Goal: Information Seeking & Learning: Learn about a topic

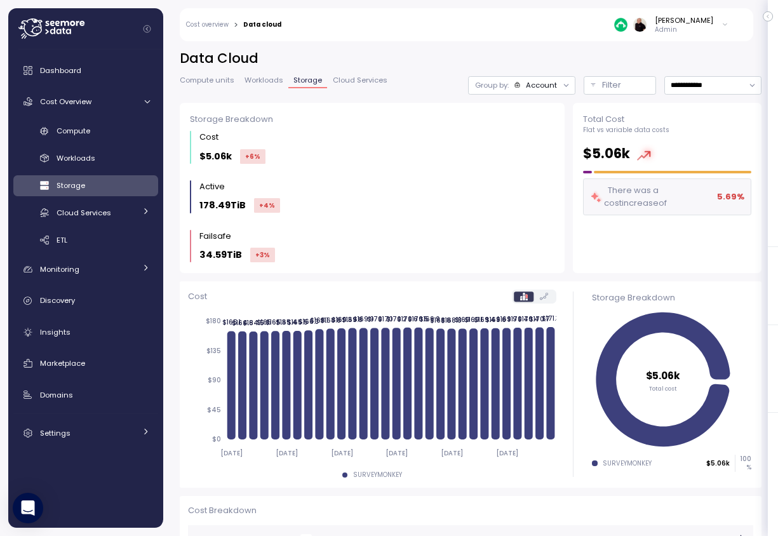
scroll to position [246, 0]
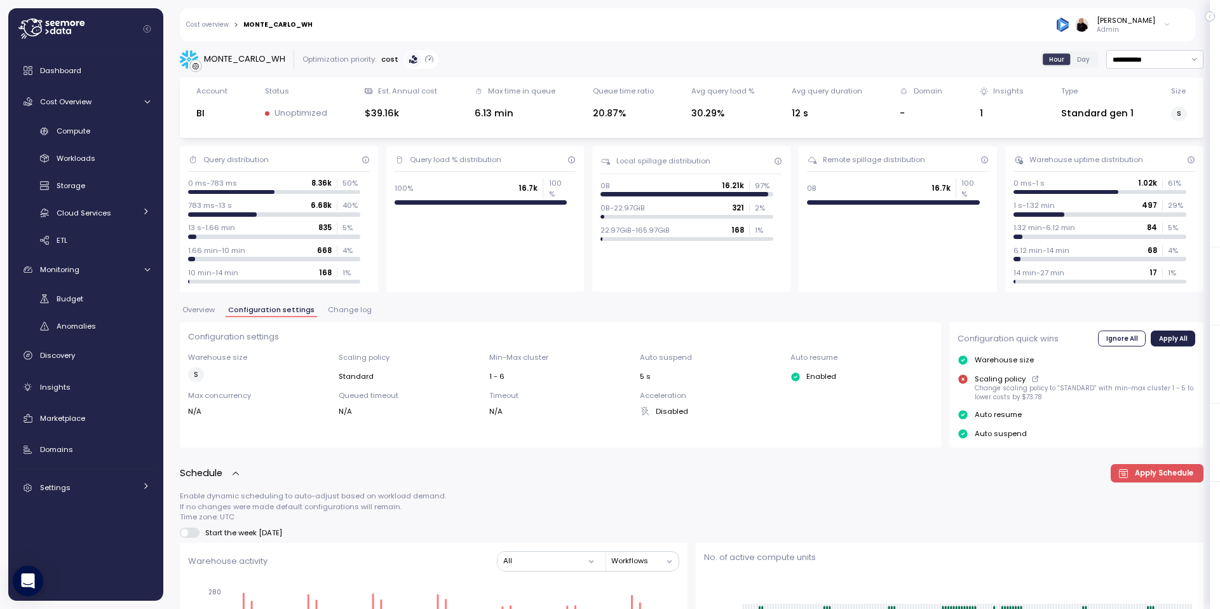
click at [1160, 24] on div "[PERSON_NAME] Admin" at bounding box center [1113, 24] width 114 height 19
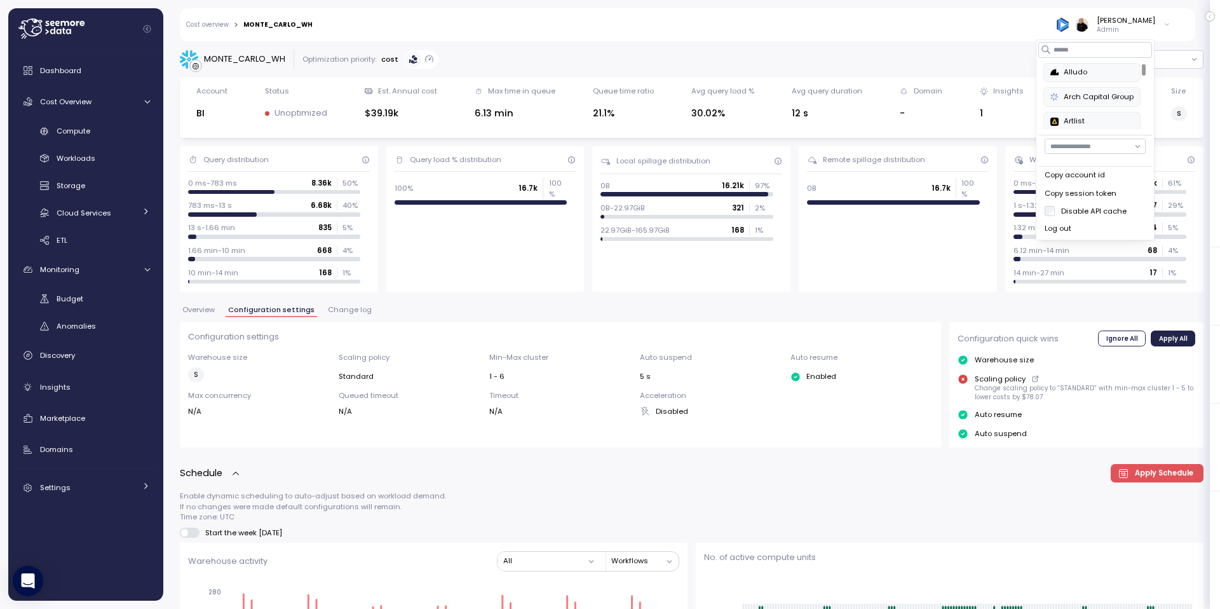
click at [1084, 74] on div "Alludo" at bounding box center [1092, 72] width 83 height 11
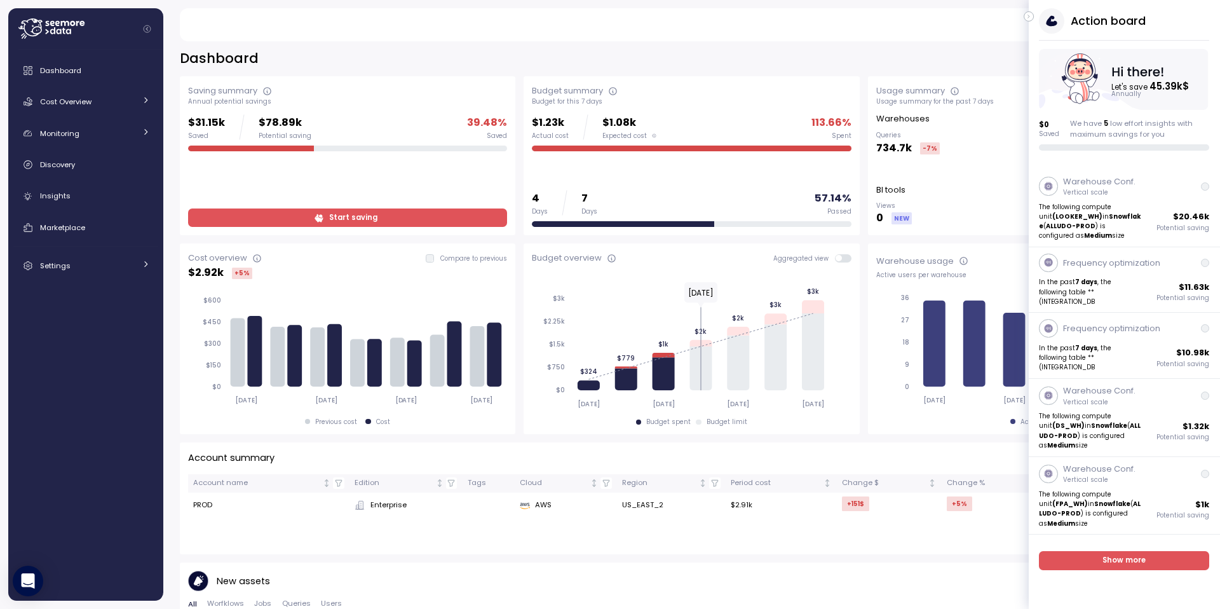
click at [1031, 15] on icon "button" at bounding box center [1029, 16] width 6 height 15
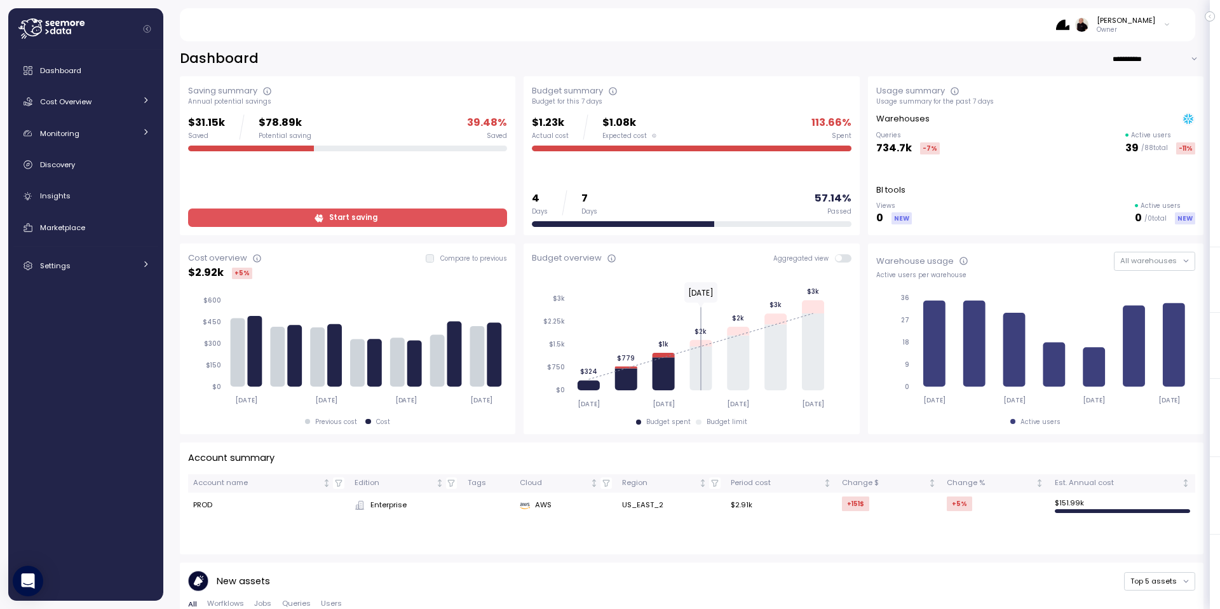
click at [842, 256] on span at bounding box center [847, 258] width 10 height 8
click at [293, 219] on span "Start saving" at bounding box center [346, 217] width 302 height 17
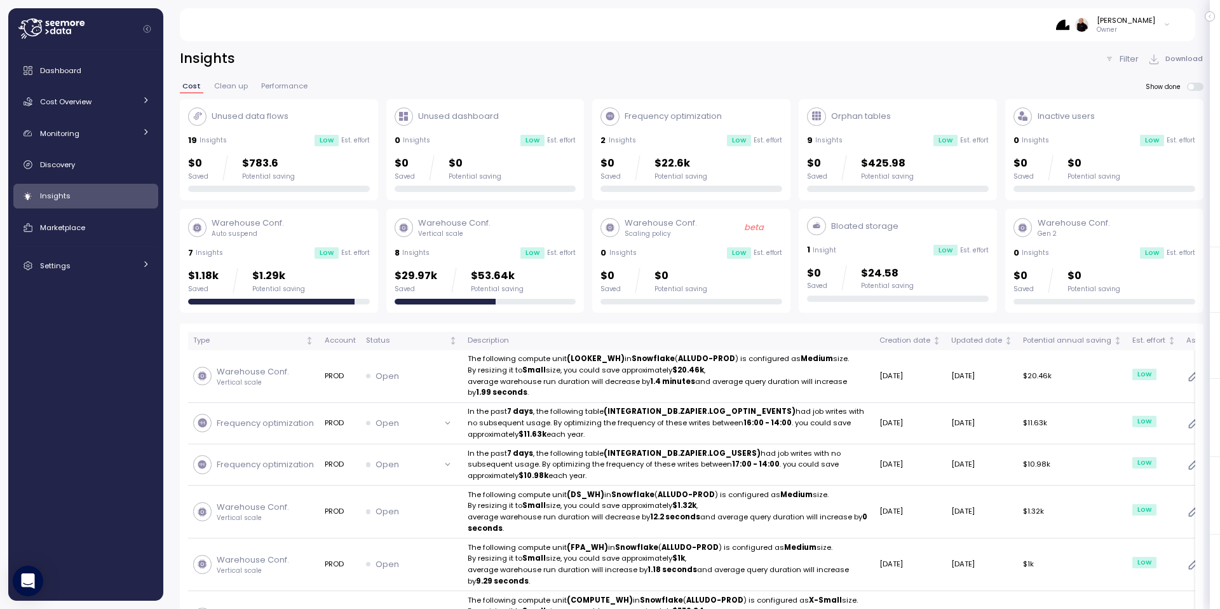
drag, startPoint x: 71, startPoint y: 102, endPoint x: 93, endPoint y: 131, distance: 37.2
click at [71, 102] on span "Cost Overview" at bounding box center [65, 102] width 51 height 10
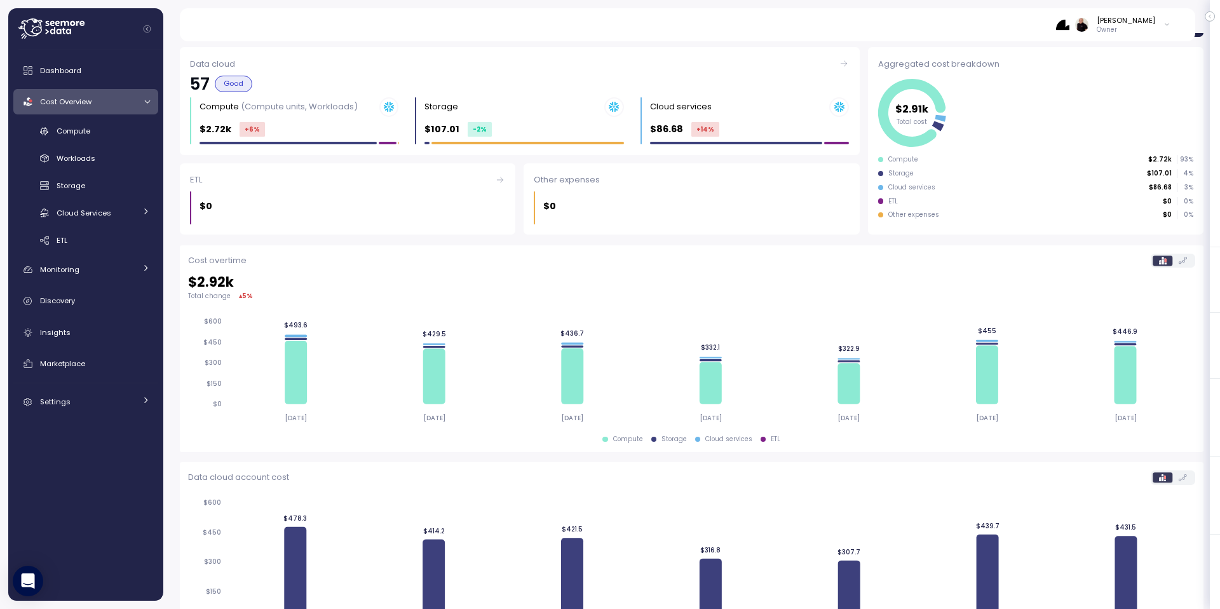
scroll to position [192, 0]
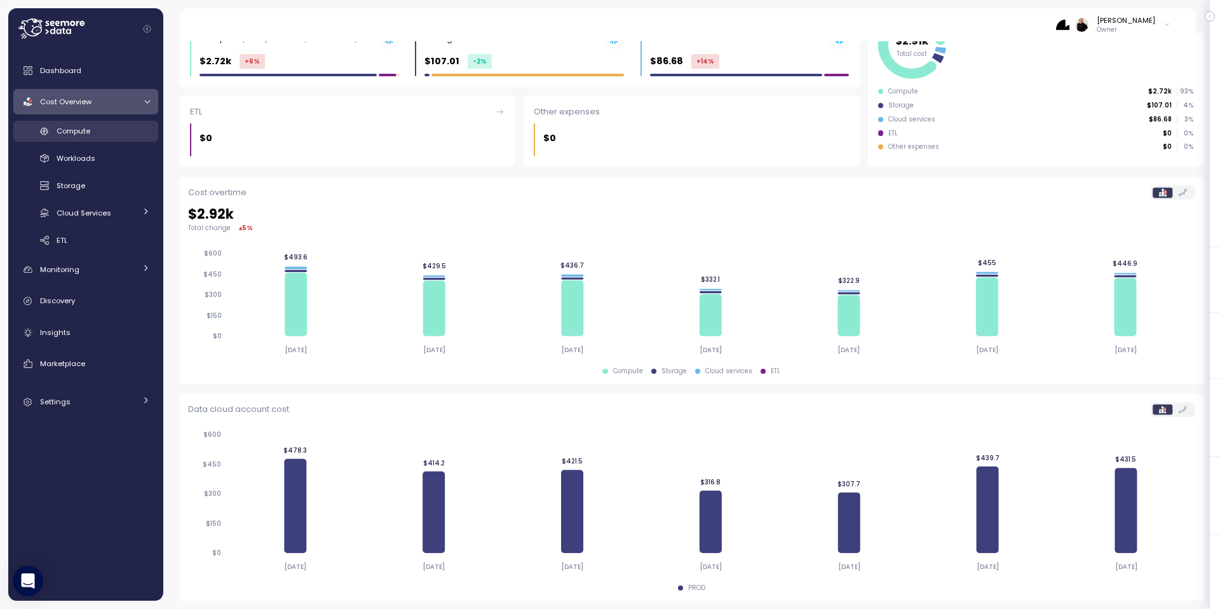
click at [77, 131] on span "Compute" at bounding box center [74, 131] width 34 height 10
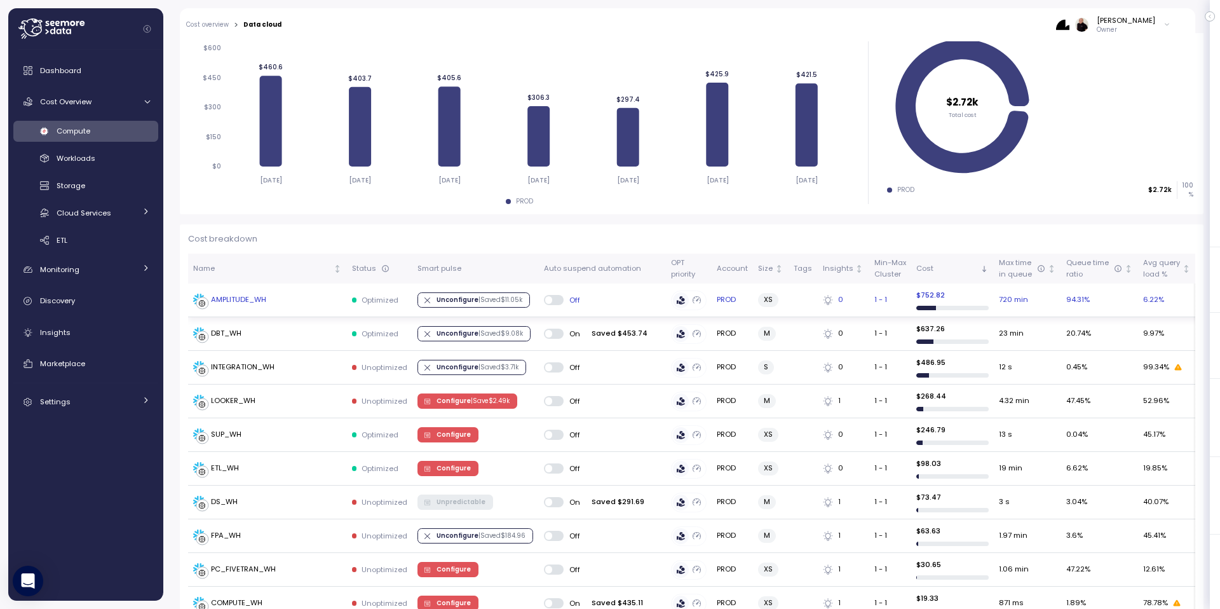
click at [277, 300] on div "AMPLITUDE_WH" at bounding box center [267, 299] width 149 height 13
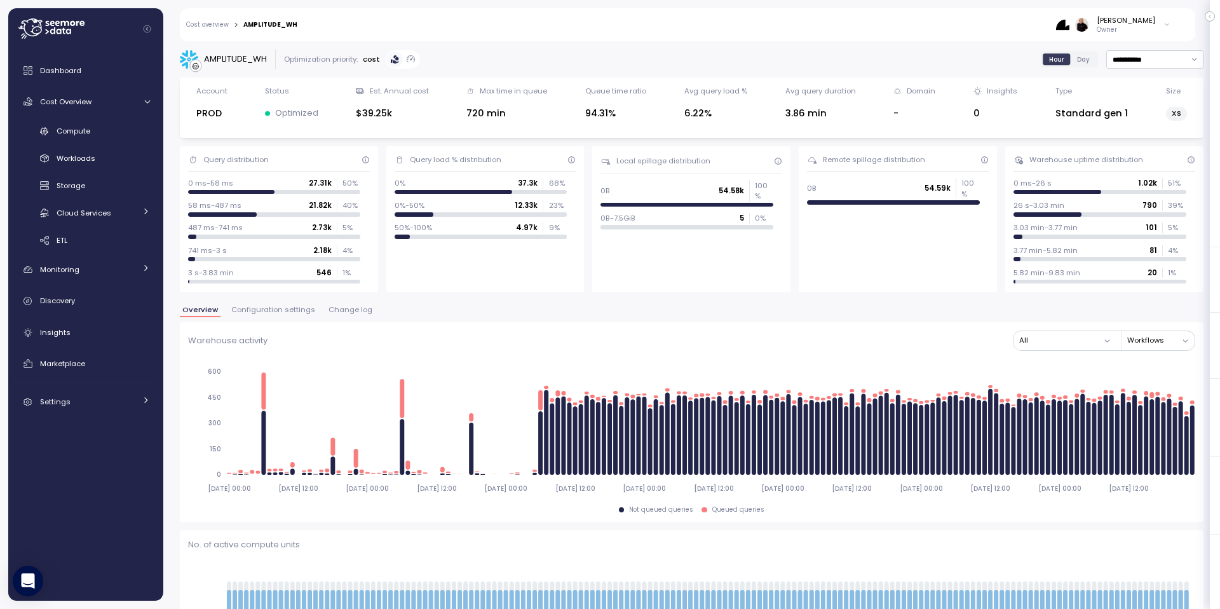
click at [337, 311] on span "Change log" at bounding box center [350, 309] width 44 height 7
